Goal: Transaction & Acquisition: Book appointment/travel/reservation

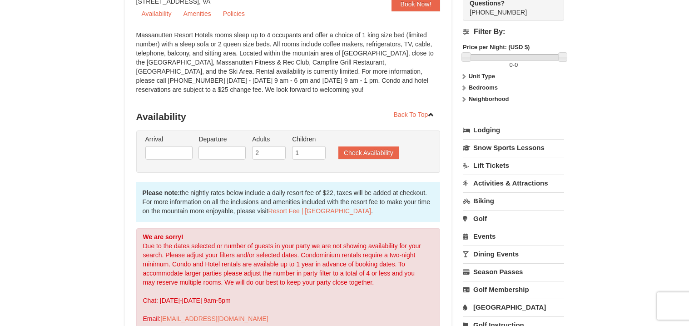
scroll to position [93, 0]
click at [184, 157] on input "text" at bounding box center [168, 154] width 47 height 14
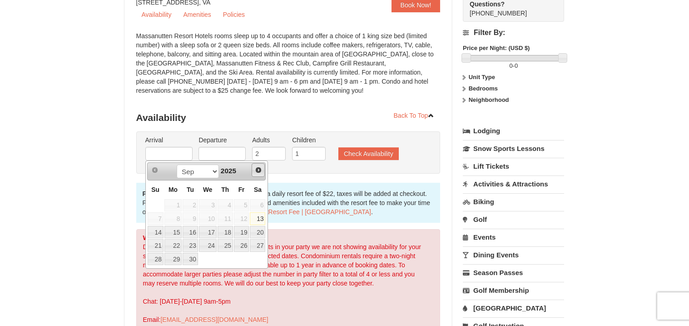
click at [257, 170] on span "Next" at bounding box center [258, 169] width 7 height 7
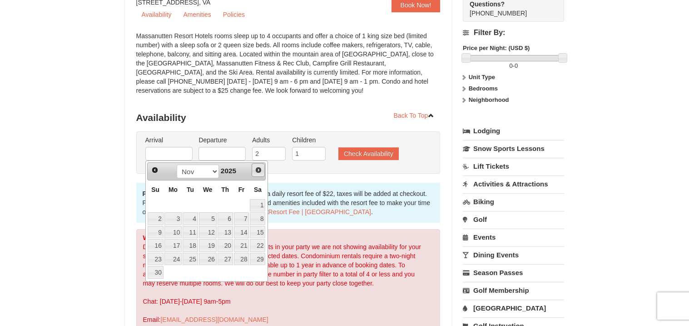
click at [257, 170] on span "Next" at bounding box center [258, 169] width 7 height 7
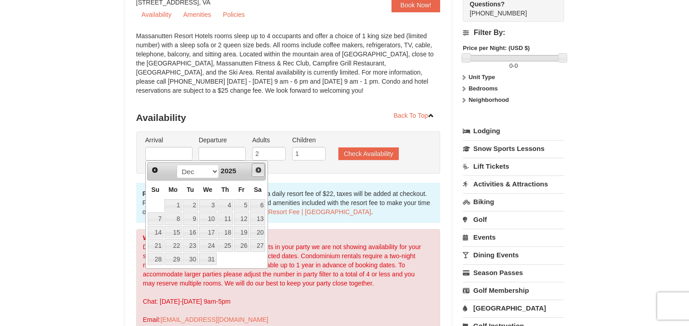
click at [257, 170] on span "Next" at bounding box center [258, 169] width 7 height 7
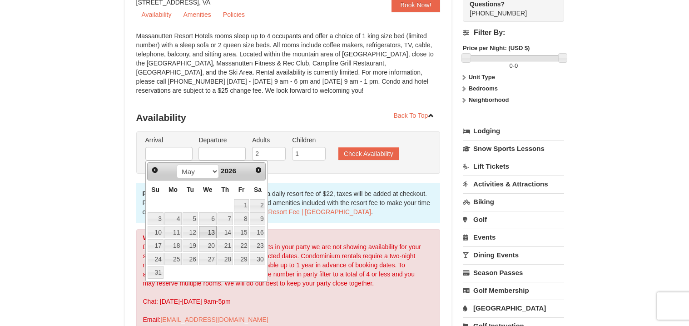
click at [212, 231] on link "13" at bounding box center [208, 232] width 18 height 13
type input "[DATE]"
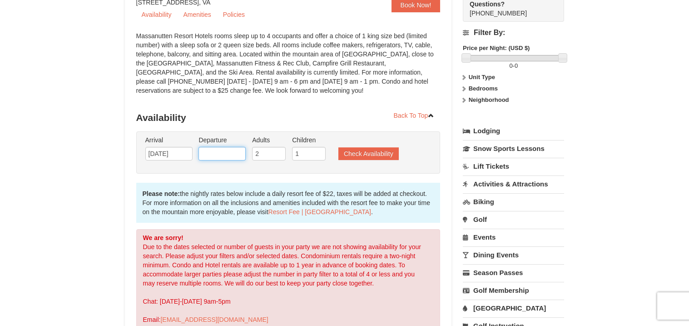
click at [236, 151] on input "text" at bounding box center [222, 154] width 47 height 14
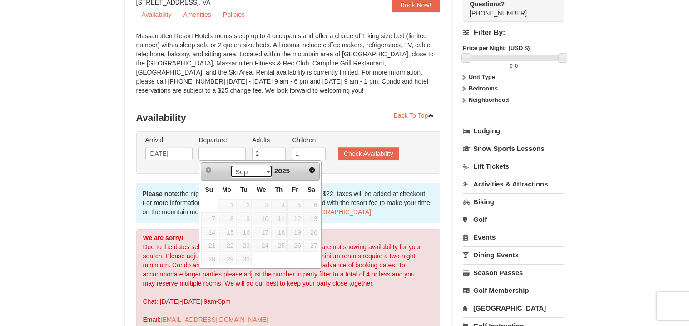
click at [265, 170] on select "Sep Oct Nov Dec" at bounding box center [251, 171] width 42 height 14
click at [310, 171] on span "Next" at bounding box center [312, 169] width 7 height 7
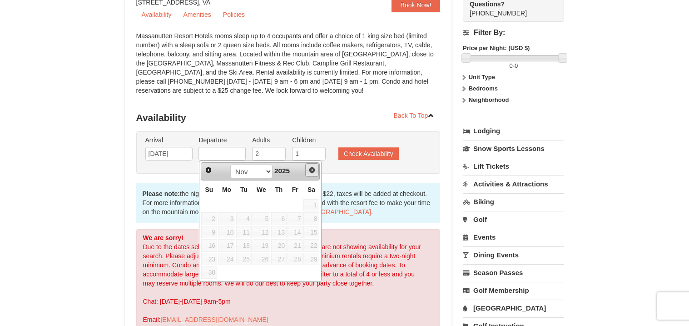
click at [310, 171] on span "Next" at bounding box center [312, 169] width 7 height 7
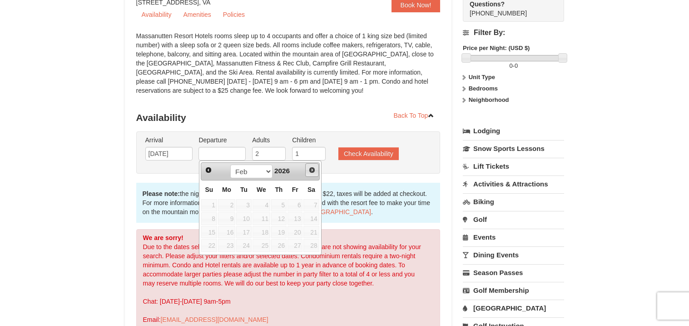
click at [310, 171] on span "Next" at bounding box center [312, 169] width 7 height 7
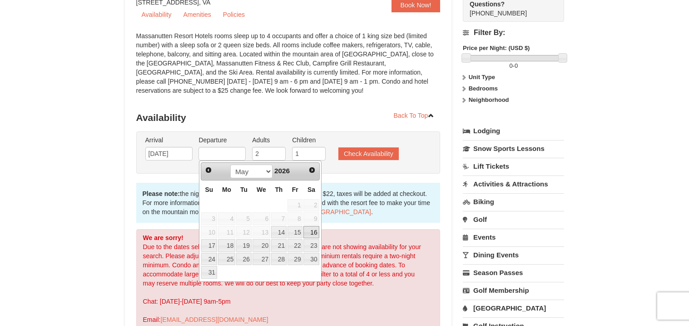
click at [314, 234] on link "16" at bounding box center [311, 232] width 15 height 13
type input "[DATE]"
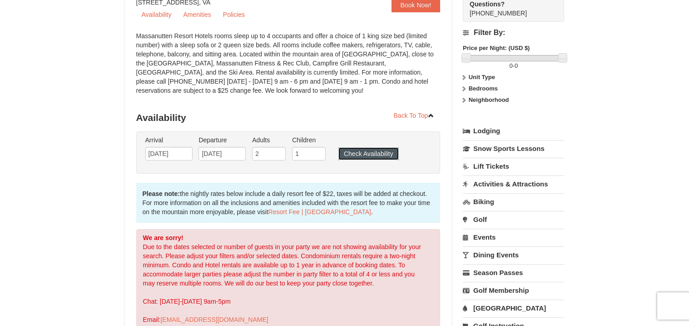
click at [369, 153] on button "Check Availability" at bounding box center [369, 153] width 60 height 13
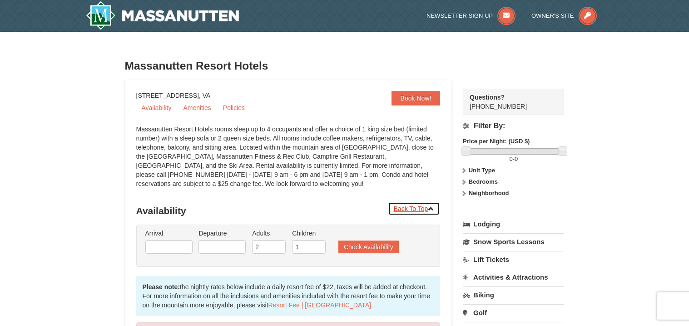
click at [421, 207] on link "Back To Top" at bounding box center [414, 209] width 53 height 14
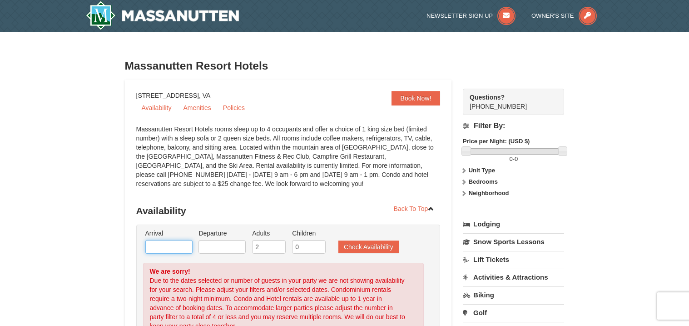
click at [174, 249] on input "text" at bounding box center [168, 247] width 47 height 14
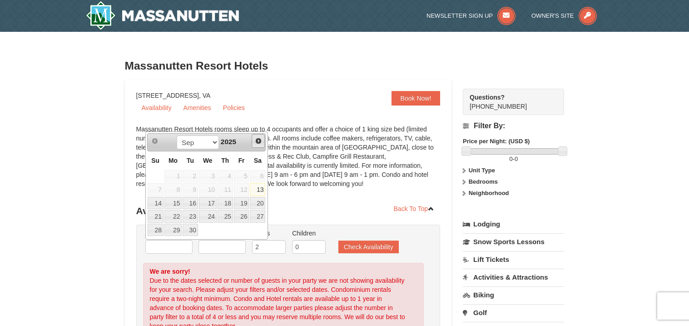
click at [259, 141] on span "Next" at bounding box center [258, 140] width 7 height 7
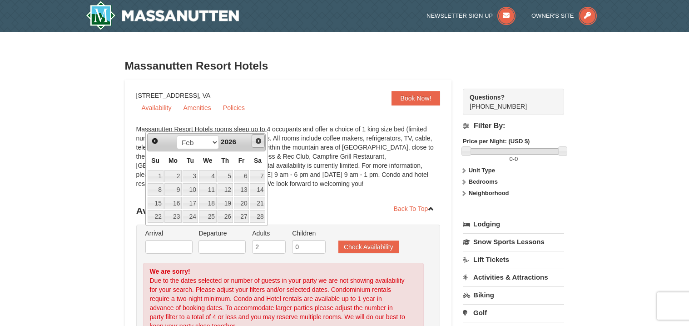
click at [259, 141] on span "Next" at bounding box center [258, 140] width 7 height 7
click at [212, 203] on link "13" at bounding box center [208, 203] width 18 height 13
type input "[DATE]"
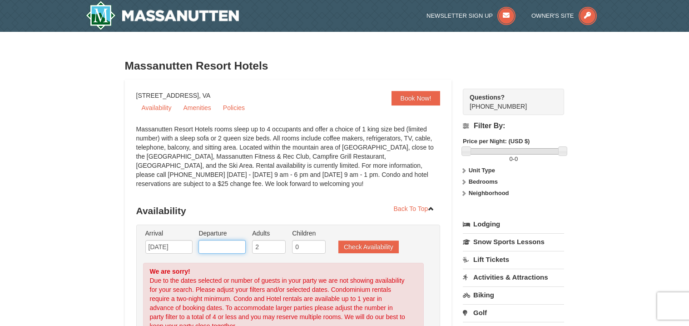
click at [219, 245] on input "text" at bounding box center [222, 247] width 47 height 14
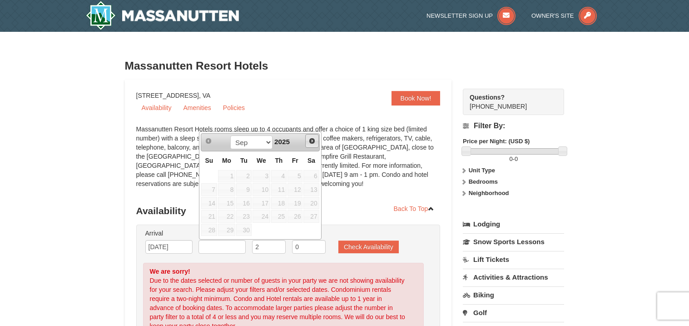
click at [313, 143] on span "Next" at bounding box center [312, 140] width 7 height 7
click at [313, 144] on span "Next" at bounding box center [312, 140] width 7 height 7
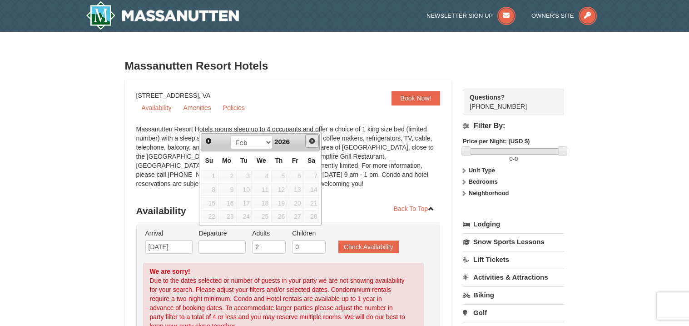
click at [313, 144] on span "Next" at bounding box center [312, 140] width 7 height 7
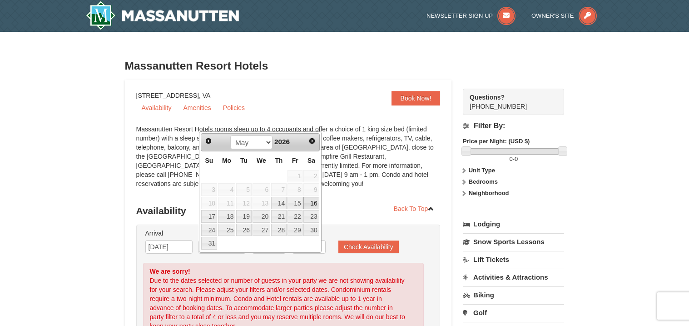
click at [314, 206] on link "16" at bounding box center [311, 203] width 15 height 13
type input "[DATE]"
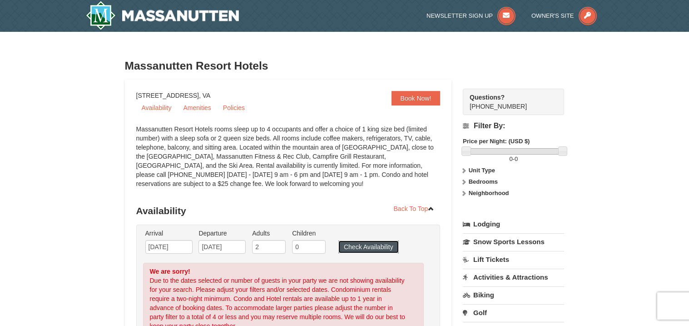
click at [358, 247] on button "Check Availability" at bounding box center [369, 246] width 60 height 13
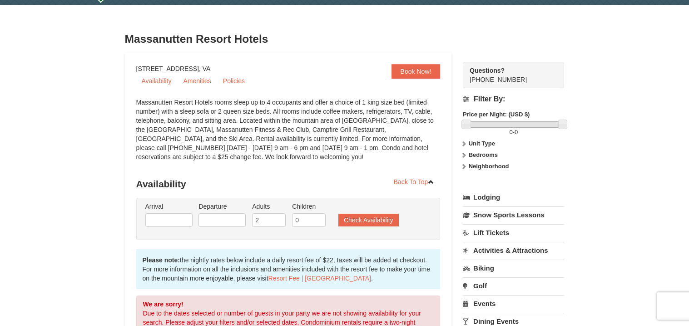
scroll to position [25, 0]
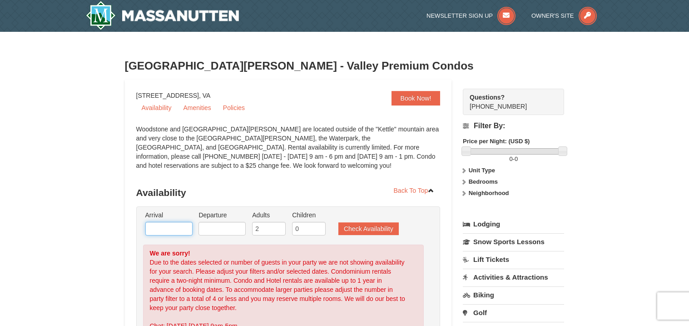
click at [181, 227] on input "text" at bounding box center [168, 229] width 47 height 14
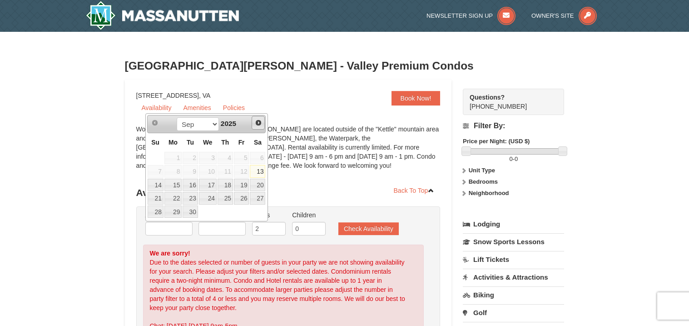
click at [261, 121] on span "Next" at bounding box center [258, 122] width 7 height 7
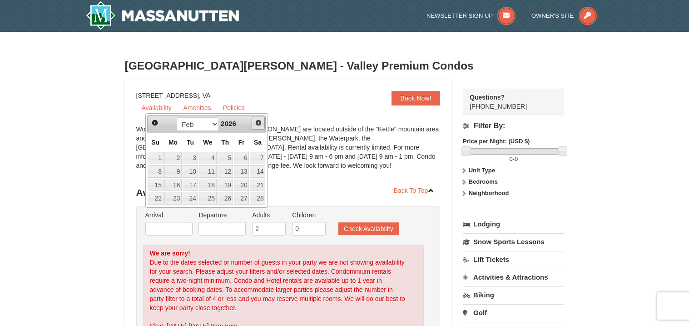
click at [261, 121] on span "Next" at bounding box center [258, 122] width 7 height 7
click at [209, 184] on link "13" at bounding box center [208, 185] width 18 height 13
type input "[DATE]"
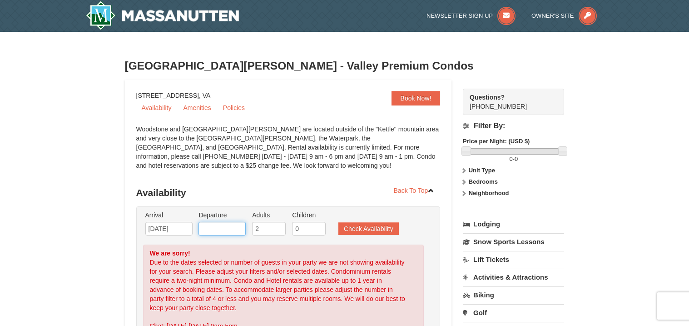
click at [235, 227] on input "text" at bounding box center [222, 229] width 47 height 14
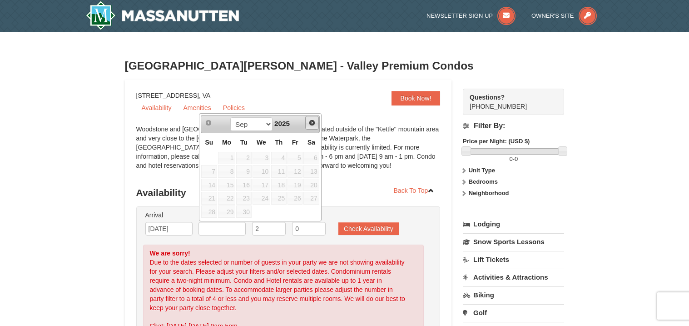
click at [314, 121] on span "Next" at bounding box center [312, 122] width 7 height 7
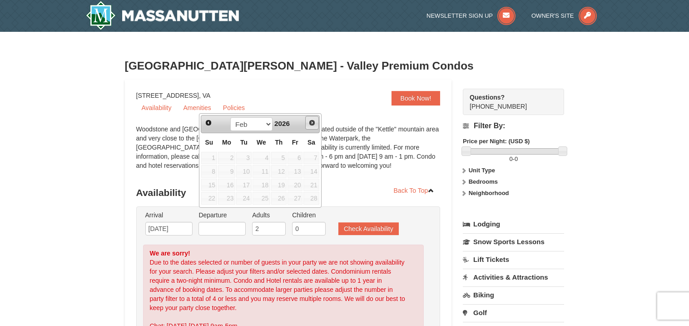
click at [314, 121] on span "Next" at bounding box center [312, 122] width 7 height 7
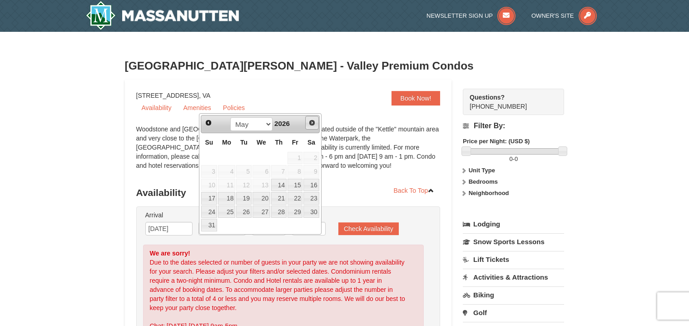
click at [314, 121] on span "Next" at bounding box center [312, 122] width 7 height 7
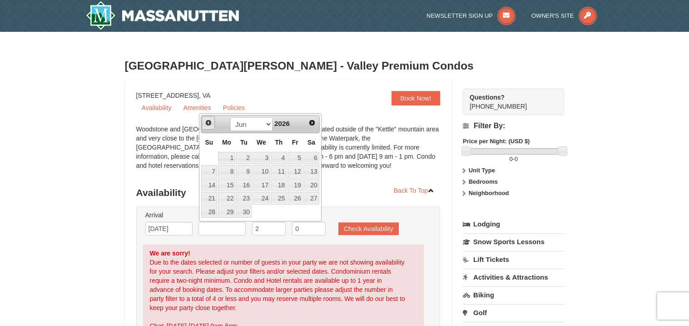
click at [207, 120] on span "Prev" at bounding box center [208, 122] width 7 height 7
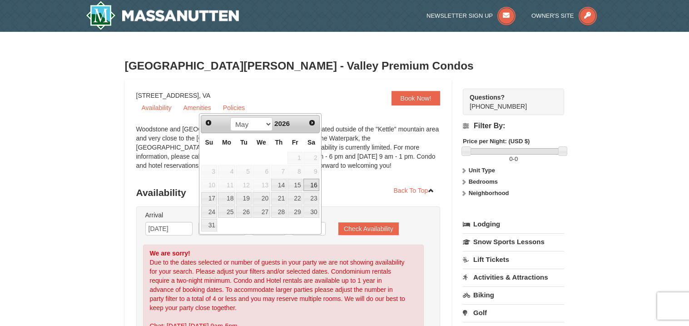
click at [315, 186] on link "16" at bounding box center [311, 185] width 15 height 13
type input "[DATE]"
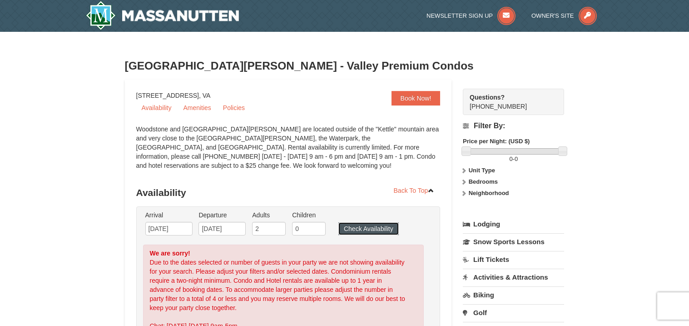
click at [357, 229] on button "Check Availability" at bounding box center [369, 228] width 60 height 13
